Goal: Task Accomplishment & Management: Complete application form

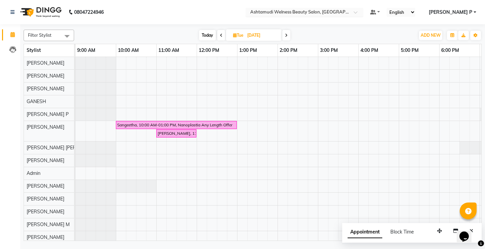
scroll to position [0, 79]
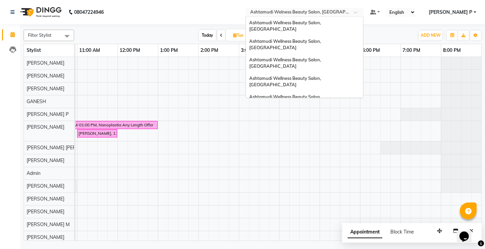
click at [362, 12] on span at bounding box center [358, 14] width 8 height 7
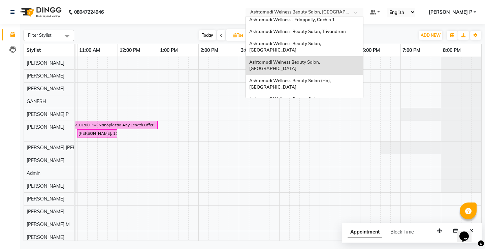
click at [313, 130] on div "Ashtamudi Beauty Lounge, [GEOGRAPHIC_DATA]" at bounding box center [304, 136] width 117 height 12
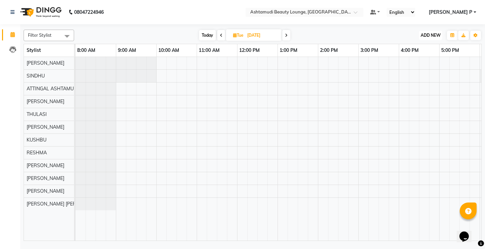
click at [437, 36] on span "ADD NEW" at bounding box center [431, 35] width 20 height 5
click at [424, 48] on button "Add Appointment" at bounding box center [415, 48] width 53 height 9
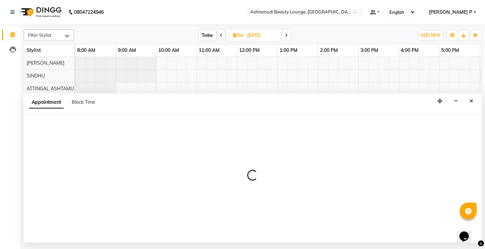
select select "540"
select select "tentative"
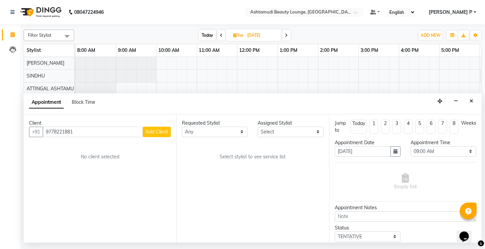
type input "9778221881"
click at [162, 133] on span "Add Client" at bounding box center [157, 132] width 23 height 6
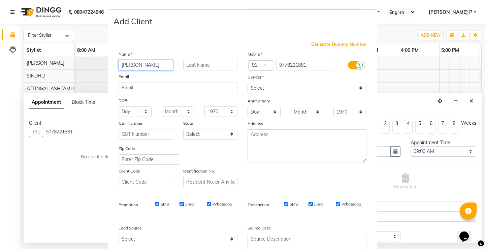
type input "[PERSON_NAME]"
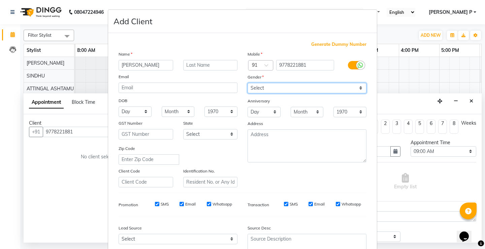
click at [299, 87] on select "Select [DEMOGRAPHIC_DATA] [DEMOGRAPHIC_DATA] Other Prefer Not To Say" at bounding box center [307, 88] width 119 height 10
select select "[DEMOGRAPHIC_DATA]"
click at [248, 83] on select "Select [DEMOGRAPHIC_DATA] [DEMOGRAPHIC_DATA] Other Prefer Not To Say" at bounding box center [307, 88] width 119 height 10
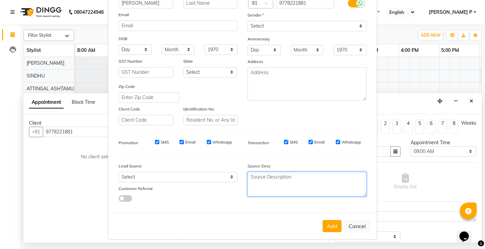
click at [281, 186] on textarea at bounding box center [307, 184] width 119 height 25
type textarea "TELECALLING"
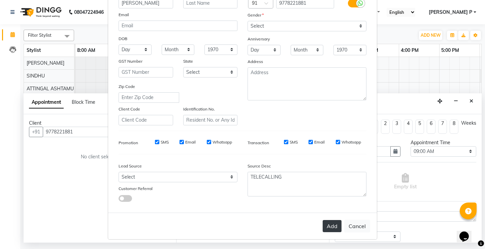
click at [326, 224] on button "Add" at bounding box center [332, 226] width 19 height 12
type input "97******81"
select select
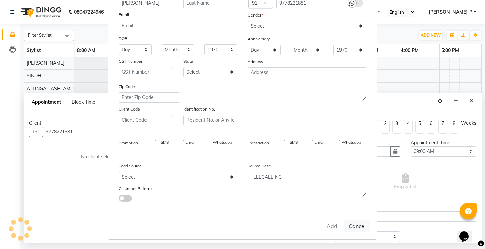
select select
checkbox input "false"
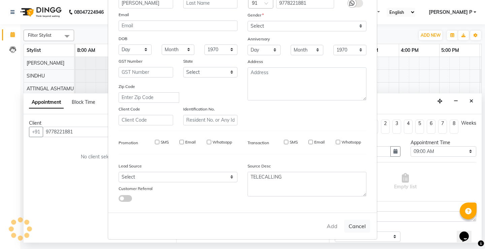
checkbox input "false"
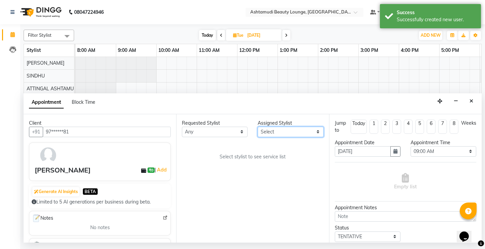
click at [316, 130] on select "Select [PERSON_NAME] A [PERSON_NAME] ATTINGAL ASHTAMUDI [PERSON_NAME] [PERSON_N…" at bounding box center [291, 132] width 66 height 10
select select "27460"
click at [258, 127] on select "Select [PERSON_NAME] A [PERSON_NAME] ATTINGAL ASHTAMUDI [PERSON_NAME] [PERSON_N…" at bounding box center [291, 132] width 66 height 10
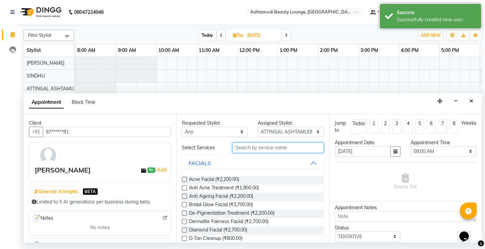
click at [250, 148] on input "text" at bounding box center [277, 147] width 91 height 10
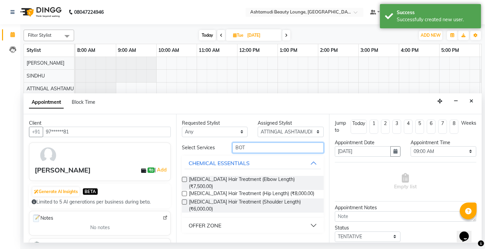
type input "BOT"
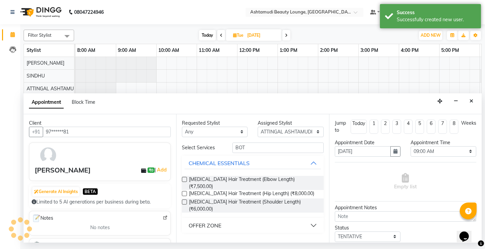
drag, startPoint x: 206, startPoint y: 213, endPoint x: 203, endPoint y: 218, distance: 5.4
click at [206, 221] on div "OFFER ZONE" at bounding box center [205, 225] width 33 height 8
click at [185, 239] on label at bounding box center [184, 241] width 5 height 5
click at [185, 240] on input "checkbox" at bounding box center [184, 242] width 4 height 4
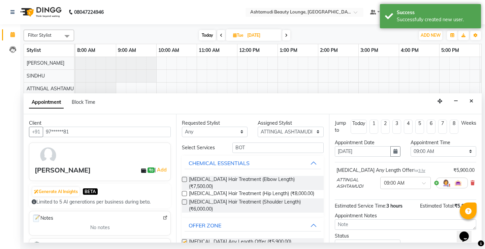
checkbox input "false"
click at [394, 151] on icon "button" at bounding box center [395, 151] width 4 height 5
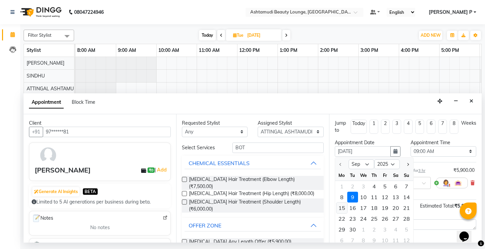
click at [343, 208] on div "15" at bounding box center [342, 207] width 11 height 11
type input "[DATE]"
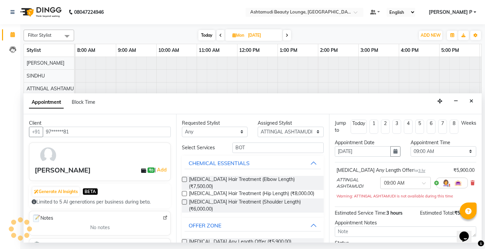
scroll to position [0, 120]
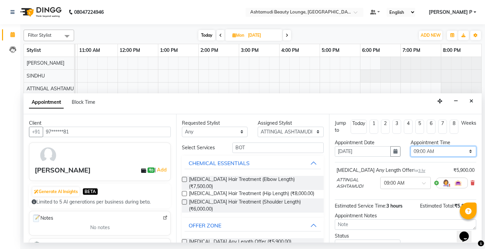
click at [467, 152] on select "Select 09:00 AM 09:15 AM 09:30 AM 09:45 AM 10:00 AM 10:15 AM 10:30 AM 10:45 AM …" at bounding box center [444, 151] width 66 height 10
select select "600"
click at [411, 146] on select "Select 09:00 AM 09:15 AM 09:30 AM 09:45 AM 10:00 AM 10:15 AM 10:30 AM 10:45 AM …" at bounding box center [444, 151] width 66 height 10
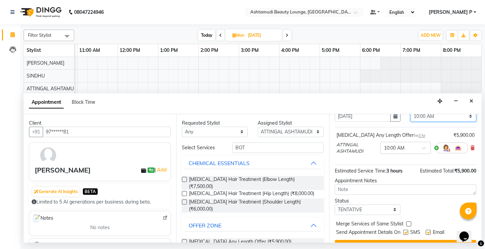
scroll to position [50, 0]
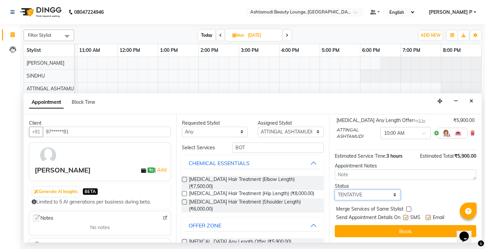
click at [369, 194] on select "Select TENTATIVE CONFIRM UPCOMING" at bounding box center [368, 195] width 66 height 10
select select "confirm booking"
click at [335, 190] on select "Select TENTATIVE CONFIRM UPCOMING" at bounding box center [368, 195] width 66 height 10
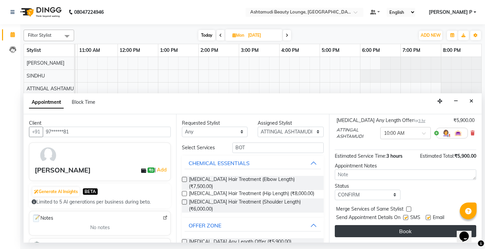
click at [403, 230] on button "Book" at bounding box center [405, 231] width 141 height 12
